Goal: Navigation & Orientation: Find specific page/section

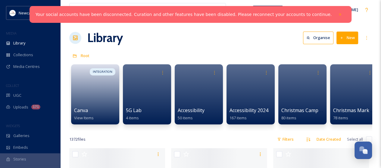
scroll to position [1122, 0]
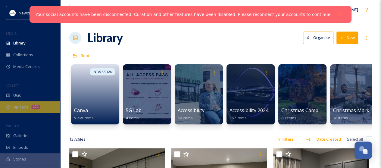
click at [25, 104] on span "Uploads" at bounding box center [20, 107] width 15 height 6
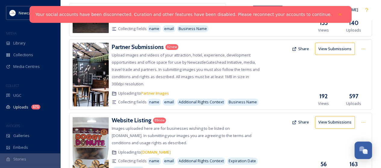
scroll to position [13, 0]
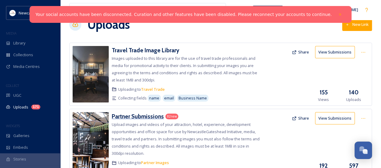
click at [135, 114] on h3 "Partner Submissions" at bounding box center [138, 116] width 52 height 7
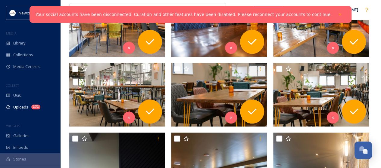
scroll to position [52, 0]
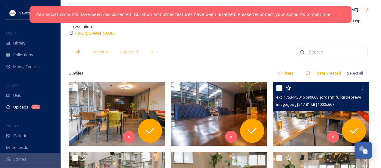
click at [344, 98] on span "ext_1753445016.699668_jordan@fullcirclebrewing.co.uk-P1022254.jpg" at bounding box center [338, 97] width 124 height 6
click at [361, 89] on icon at bounding box center [361, 88] width 5 height 5
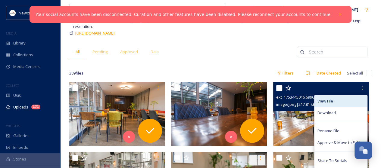
click at [328, 102] on span "View File" at bounding box center [325, 101] width 16 height 6
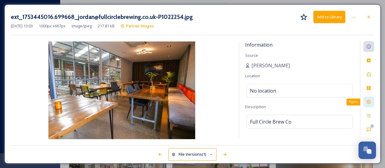
click at [372, 100] on div "Rights" at bounding box center [369, 102] width 11 height 11
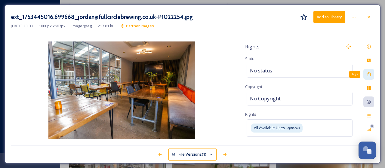
click at [370, 73] on icon at bounding box center [369, 74] width 4 height 4
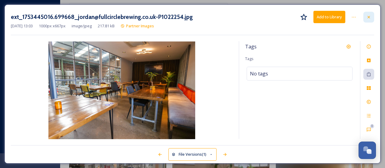
click at [369, 18] on icon at bounding box center [369, 17] width 5 height 5
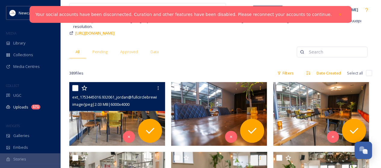
click at [76, 86] on input "checkbox" at bounding box center [75, 88] width 6 height 6
checkbox input "true"
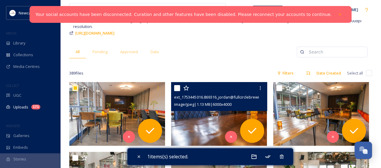
click at [179, 86] on input "checkbox" at bounding box center [177, 88] width 6 height 6
checkbox input "true"
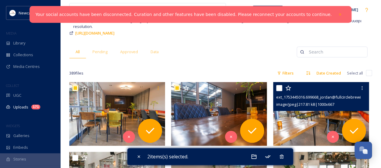
click at [279, 86] on input "checkbox" at bounding box center [279, 88] width 6 height 6
click at [281, 85] on input "checkbox" at bounding box center [279, 88] width 6 height 6
checkbox input "false"
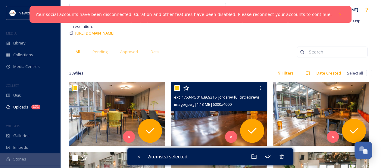
click at [176, 85] on input "checkbox" at bounding box center [177, 88] width 6 height 6
checkbox input "false"
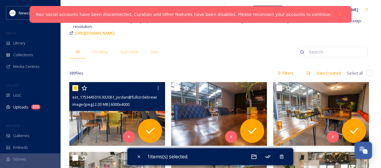
click at [75, 87] on input "checkbox" at bounding box center [75, 88] width 6 height 6
checkbox input "false"
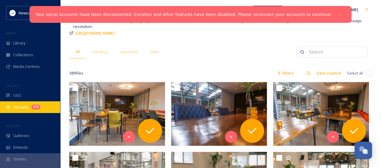
click at [23, 108] on span "Uploads" at bounding box center [20, 107] width 15 height 6
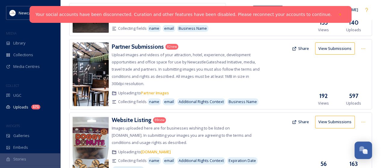
scroll to position [82, 0]
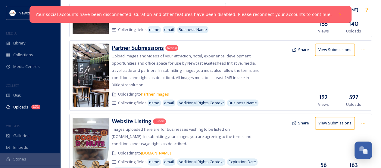
click at [153, 48] on h3 "Partner Submissions" at bounding box center [138, 47] width 52 height 7
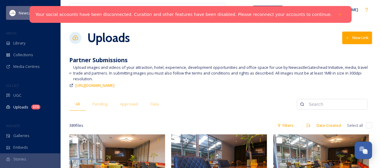
click at [29, 13] on span "Newcastle Gateshead Initiative" at bounding box center [46, 13] width 55 height 6
click at [338, 14] on icon at bounding box center [340, 14] width 4 height 4
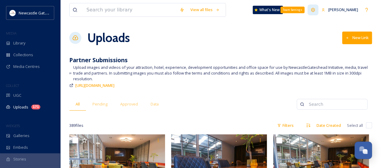
click at [313, 11] on icon at bounding box center [313, 10] width 4 height 4
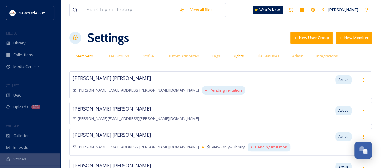
click at [233, 55] on span "Rights" at bounding box center [238, 56] width 11 height 6
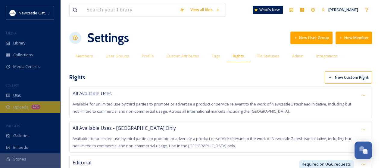
click at [20, 109] on span "Uploads" at bounding box center [20, 107] width 15 height 6
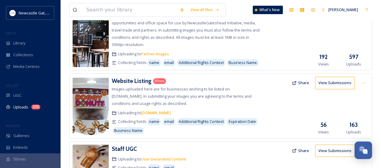
scroll to position [126, 0]
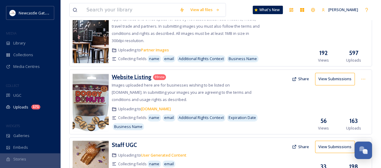
click at [140, 77] on h3 "Website Listing" at bounding box center [132, 76] width 40 height 7
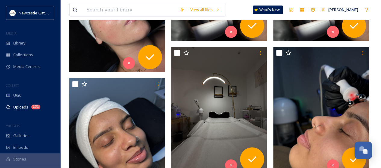
scroll to position [2833, 0]
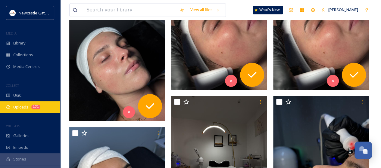
click at [27, 108] on span "Uploads" at bounding box center [20, 107] width 15 height 6
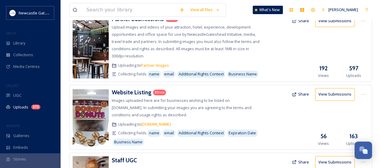
scroll to position [111, 0]
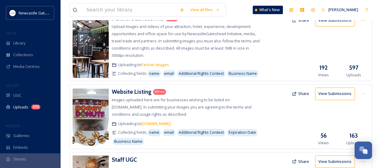
click at [302, 94] on button "Share" at bounding box center [300, 94] width 23 height 12
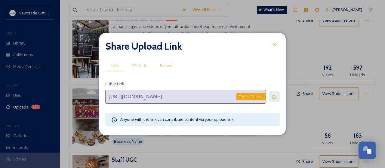
click at [275, 97] on icon at bounding box center [275, 97] width 4 height 4
click at [275, 45] on icon at bounding box center [274, 44] width 2 height 2
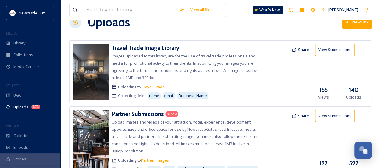
scroll to position [0, 0]
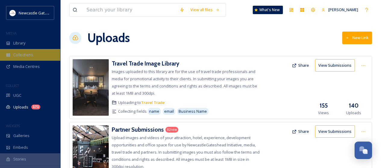
click at [18, 57] on span "Collections" at bounding box center [23, 55] width 20 height 6
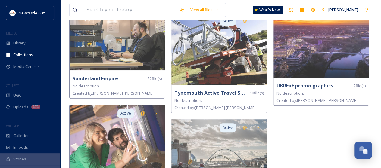
scroll to position [1234, 0]
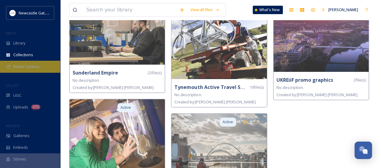
click at [26, 65] on span "Media Centres" at bounding box center [26, 67] width 26 height 6
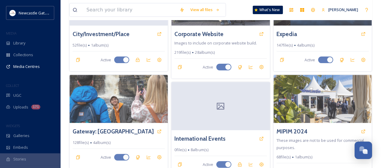
scroll to position [38, 0]
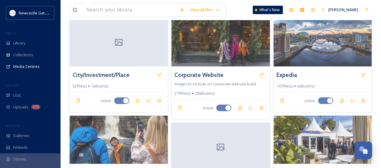
click at [358, 43] on img at bounding box center [322, 42] width 98 height 48
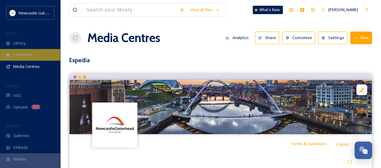
click at [32, 55] on span "Collections" at bounding box center [23, 55] width 20 height 6
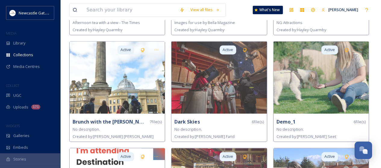
scroll to position [144, 0]
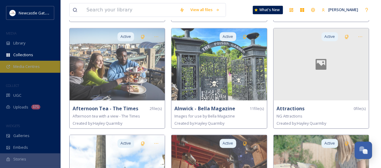
click at [33, 67] on span "Media Centres" at bounding box center [26, 67] width 26 height 6
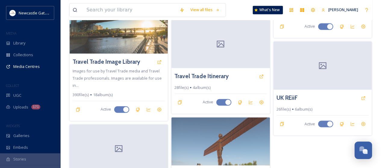
scroll to position [497, 0]
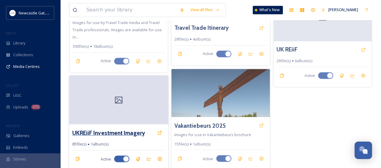
click at [129, 132] on h3 "UKREiiF Investment Imagery" at bounding box center [108, 133] width 73 height 9
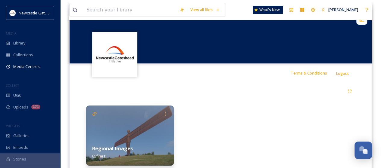
scroll to position [92, 0]
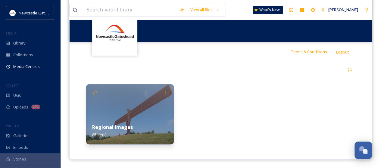
click at [116, 102] on img at bounding box center [130, 114] width 88 height 60
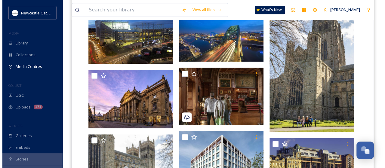
scroll to position [148, 0]
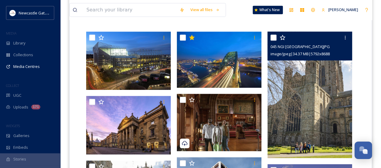
click at [318, 83] on img at bounding box center [309, 95] width 85 height 127
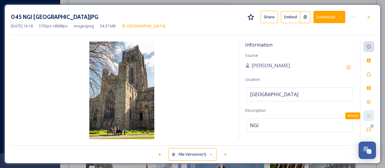
click at [368, 115] on icon at bounding box center [369, 115] width 5 height 5
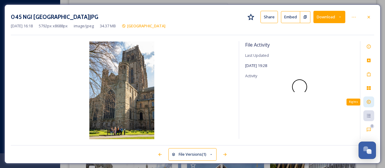
click at [369, 99] on div "Rights" at bounding box center [369, 102] width 11 height 11
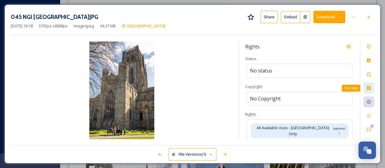
click at [369, 87] on icon at bounding box center [369, 88] width 5 height 5
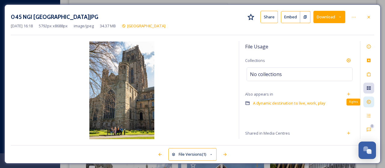
click at [368, 103] on icon at bounding box center [369, 102] width 4 height 4
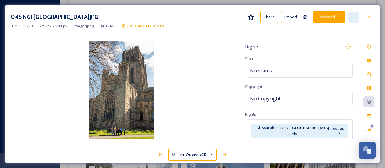
click at [355, 18] on icon at bounding box center [354, 17] width 5 height 5
click at [369, 33] on div "045 NGI [GEOGRAPHIC_DATA]JPG Share Embed Download [DATE] 16:18 5792 px x 8688 p…" at bounding box center [193, 23] width 364 height 24
click at [371, 47] on icon at bounding box center [369, 47] width 4 height 4
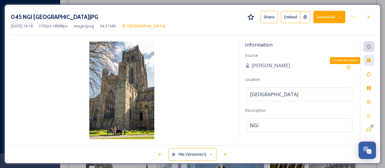
click at [370, 60] on icon at bounding box center [369, 61] width 4 height 4
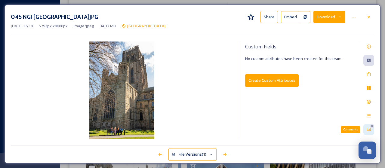
click at [368, 132] on div "0 Comments" at bounding box center [369, 129] width 11 height 11
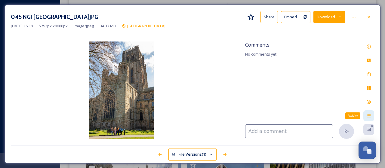
click at [368, 115] on icon at bounding box center [369, 115] width 5 height 5
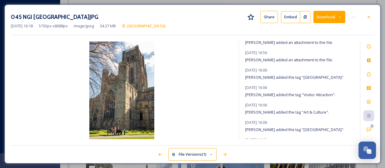
scroll to position [174, 0]
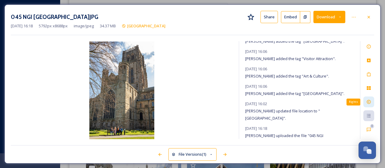
click at [371, 103] on icon at bounding box center [369, 102] width 5 height 5
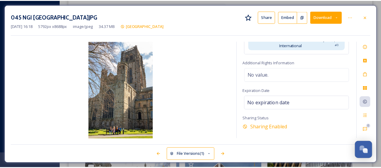
scroll to position [98, 0]
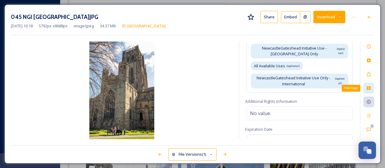
click at [370, 88] on icon at bounding box center [369, 88] width 5 height 5
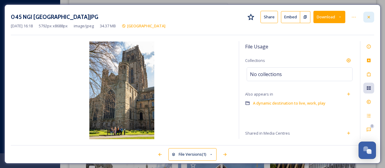
click at [369, 16] on icon at bounding box center [369, 17] width 5 height 5
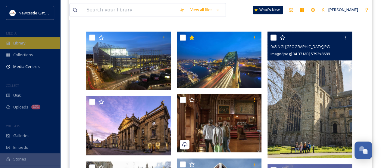
click at [25, 43] on span "Library" at bounding box center [19, 43] width 12 height 6
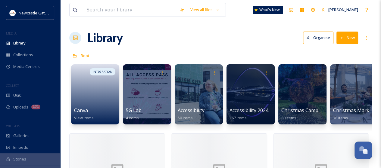
click at [350, 38] on button "New" at bounding box center [347, 38] width 22 height 12
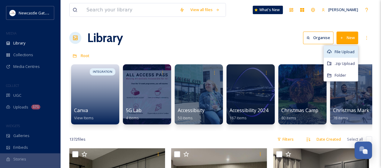
click at [347, 53] on span "File Upload" at bounding box center [344, 52] width 20 height 6
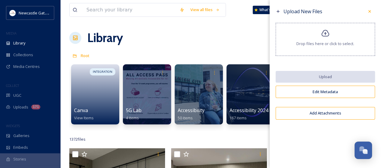
click at [332, 113] on button "Add Attachments" at bounding box center [324, 113] width 99 height 12
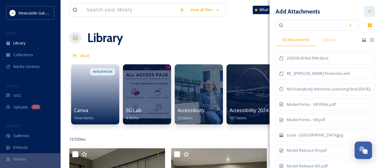
click at [367, 10] on icon at bounding box center [369, 11] width 5 height 5
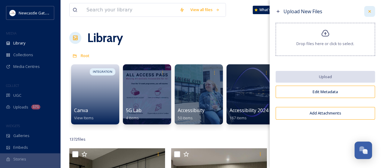
click at [372, 9] on div at bounding box center [369, 11] width 11 height 11
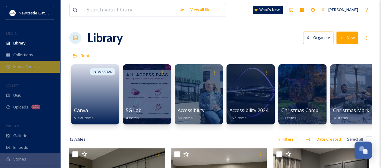
click at [28, 65] on span "Media Centres" at bounding box center [26, 67] width 26 height 6
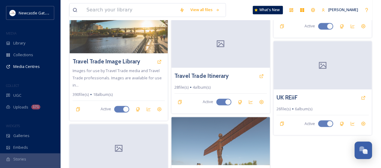
scroll to position [497, 0]
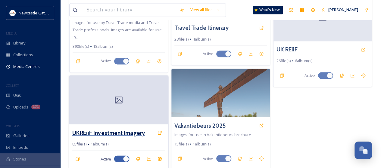
click at [108, 130] on h3 "UKREiiF Investment Imagery" at bounding box center [108, 133] width 73 height 9
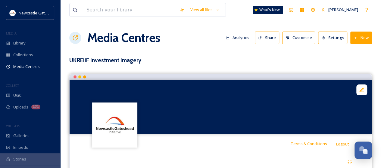
scroll to position [92, 0]
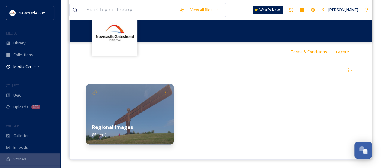
click at [152, 115] on img at bounding box center [130, 114] width 88 height 60
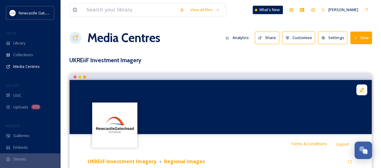
drag, startPoint x: 380, startPoint y: 94, endPoint x: 384, endPoint y: 118, distance: 24.8
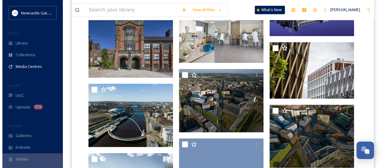
scroll to position [337, 0]
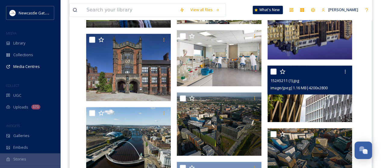
click at [327, 107] on img at bounding box center [309, 94] width 85 height 56
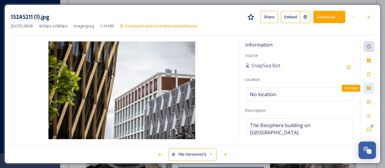
click at [370, 90] on icon at bounding box center [369, 88] width 5 height 5
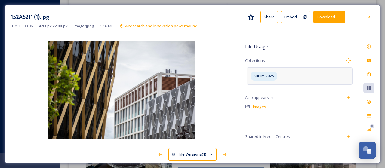
click at [289, 76] on div "MIPIM 2025" at bounding box center [300, 75] width 106 height 17
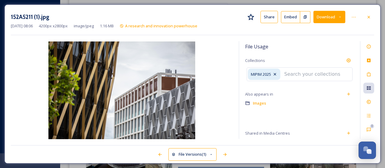
click at [289, 76] on input at bounding box center [314, 74] width 66 height 13
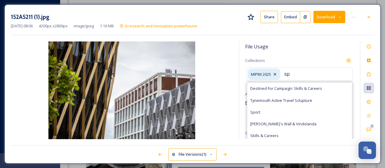
type input "s"
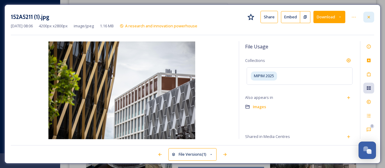
click at [371, 15] on icon at bounding box center [369, 17] width 5 height 5
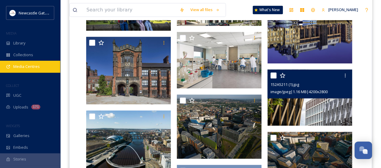
click at [26, 64] on span "Media Centres" at bounding box center [26, 67] width 26 height 6
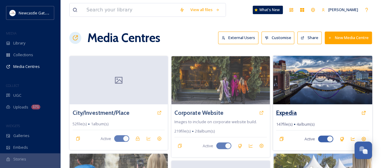
click at [293, 112] on h3 "Expedia" at bounding box center [286, 113] width 21 height 9
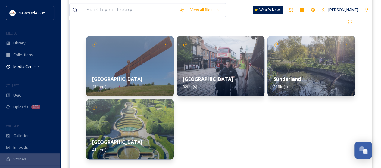
scroll to position [155, 0]
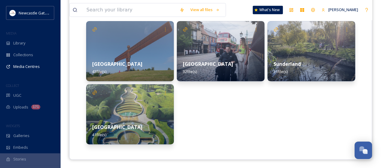
click at [238, 53] on img at bounding box center [221, 51] width 88 height 60
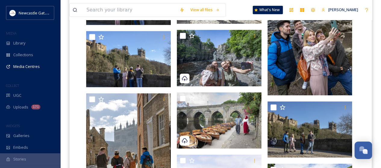
scroll to position [491, 0]
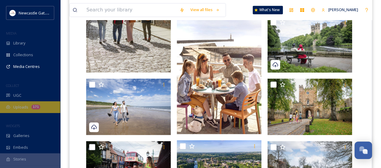
click at [18, 107] on span "Uploads" at bounding box center [20, 107] width 15 height 6
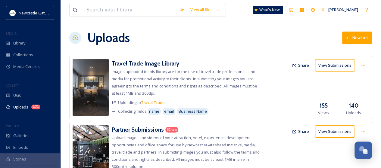
click at [136, 128] on h3 "Partner Submissions" at bounding box center [138, 129] width 52 height 7
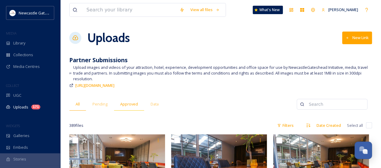
click at [123, 104] on span "Approved" at bounding box center [129, 104] width 18 height 6
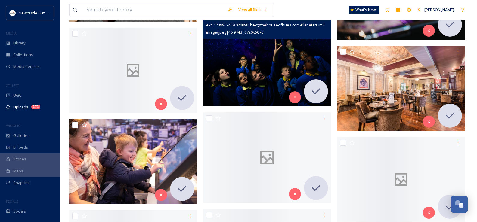
scroll to position [1116, 0]
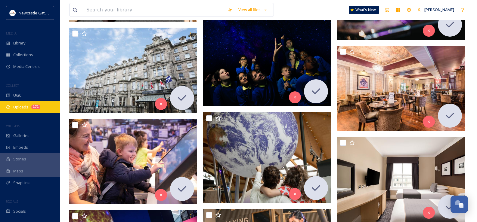
click at [20, 107] on span "Uploads" at bounding box center [20, 107] width 15 height 6
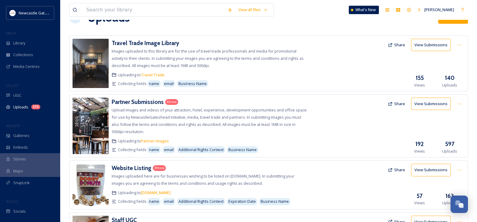
scroll to position [30, 0]
